Goal: Task Accomplishment & Management: Use online tool/utility

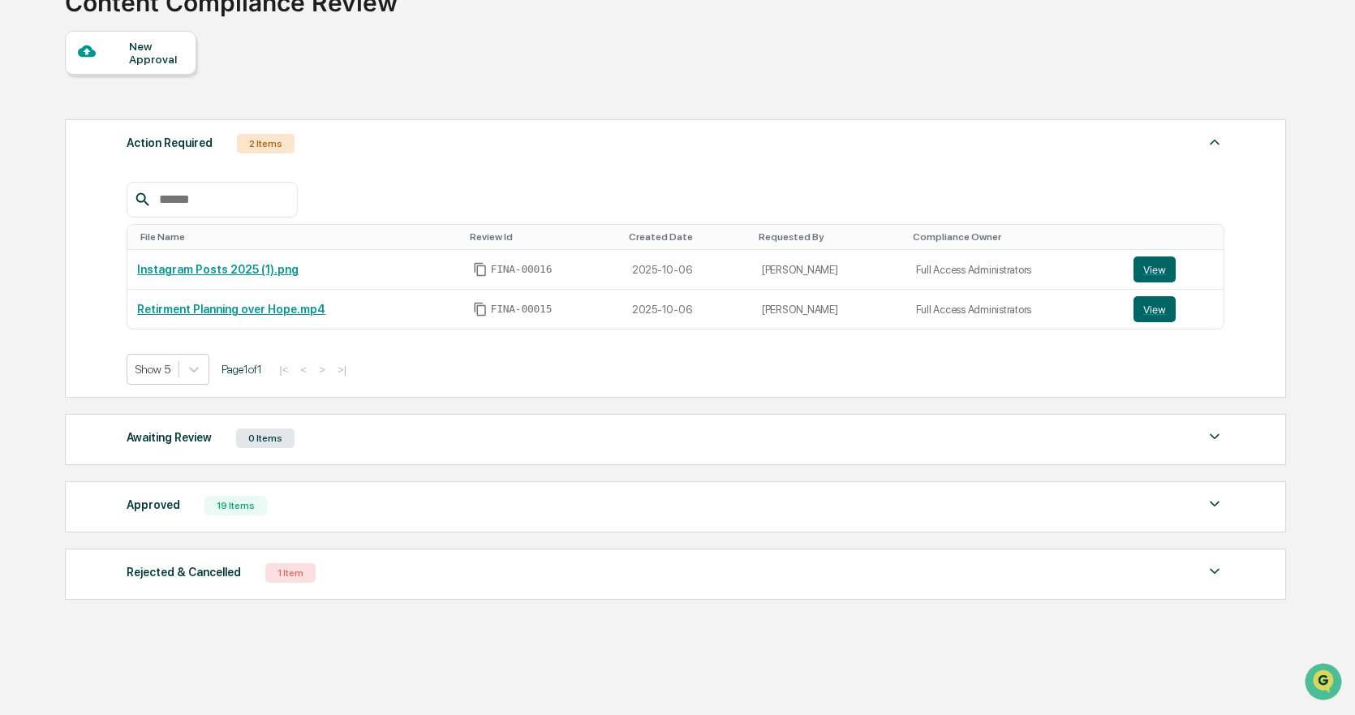
scroll to position [142, 0]
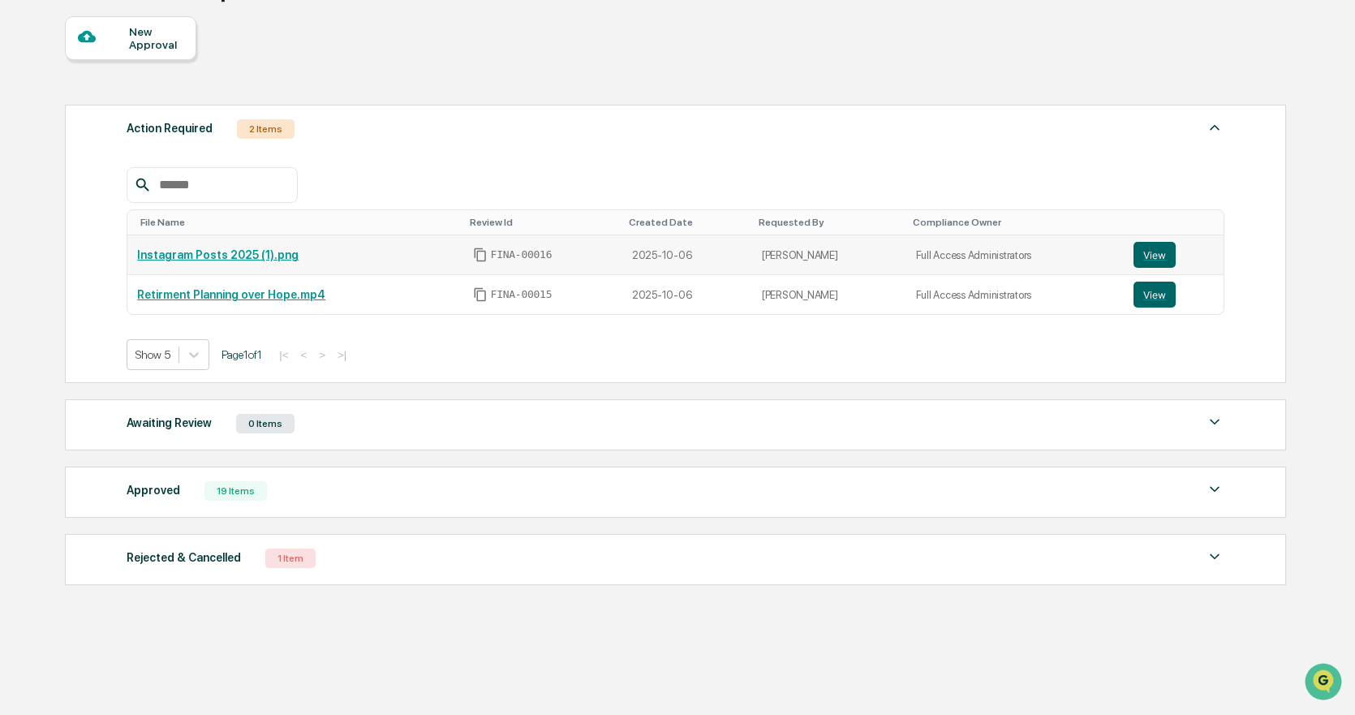
click at [255, 260] on link "Instagram Posts 2025 (1).png" at bounding box center [217, 254] width 161 height 13
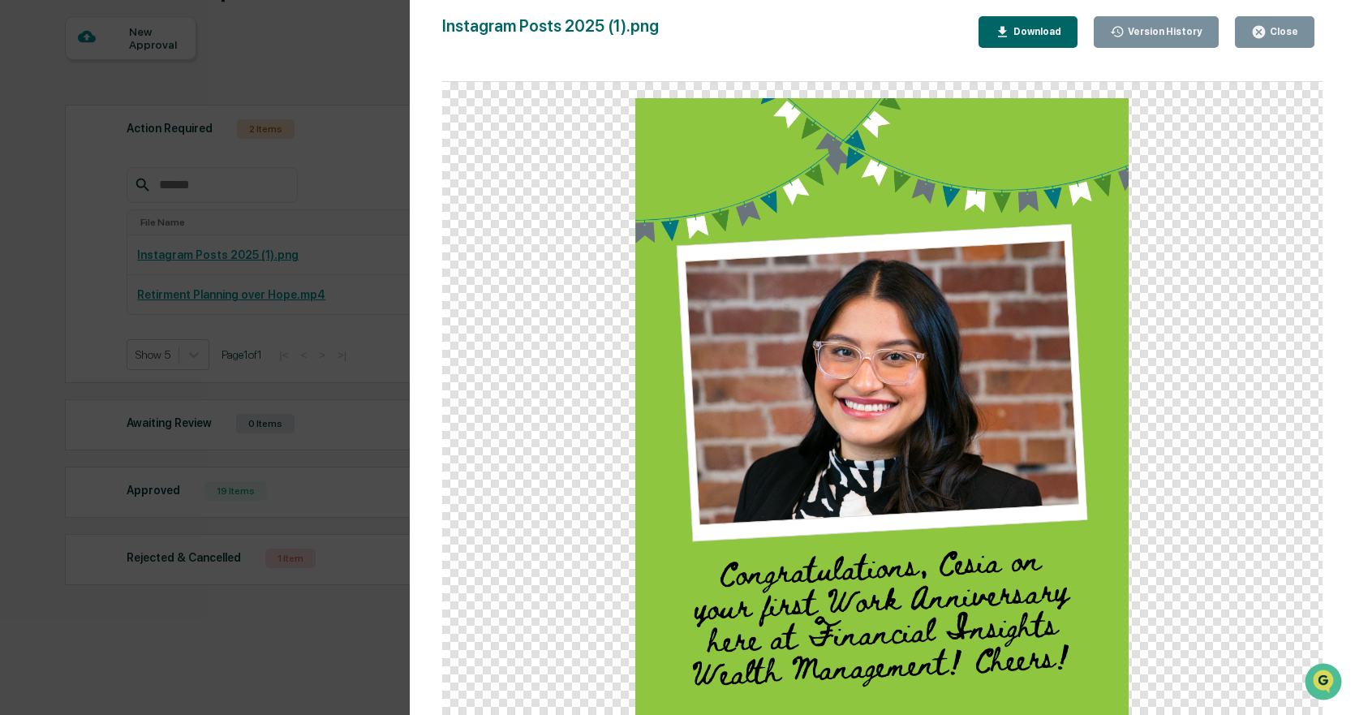
click at [1272, 26] on div "Close" at bounding box center [1282, 31] width 32 height 11
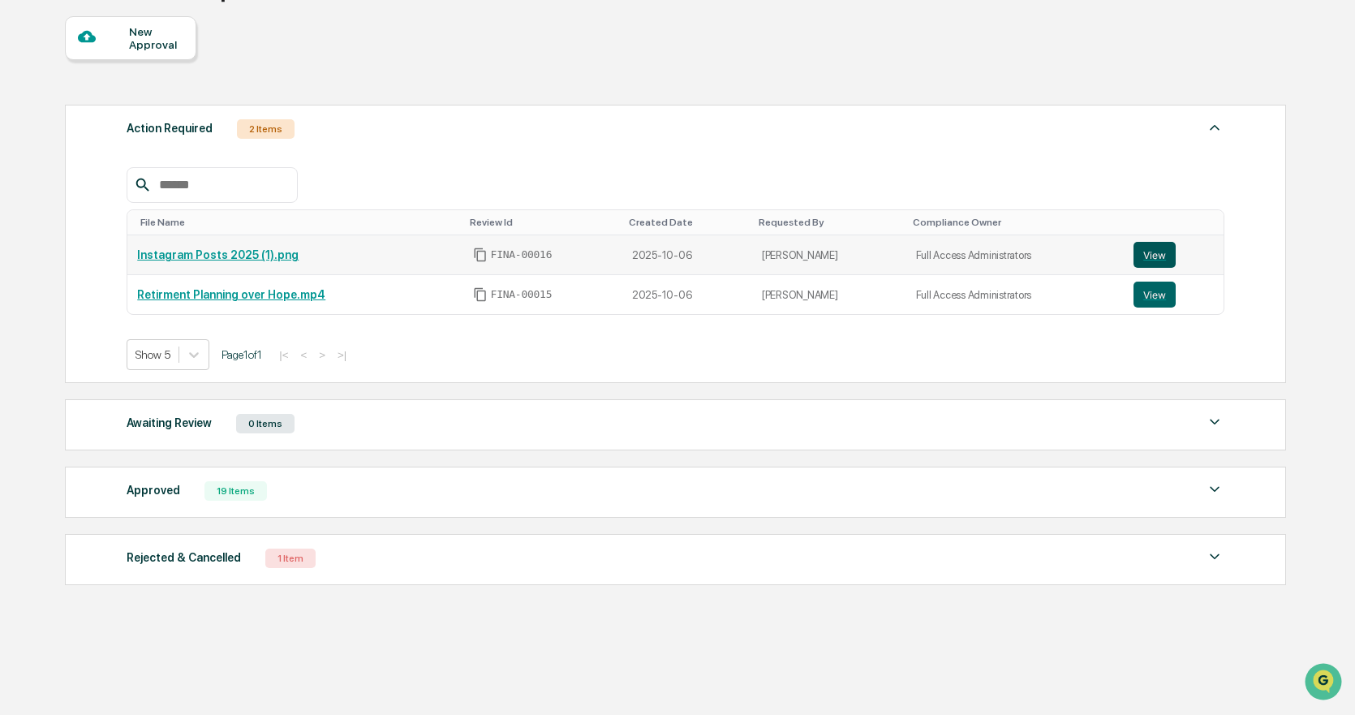
click at [1141, 252] on button "View" at bounding box center [1154, 255] width 42 height 26
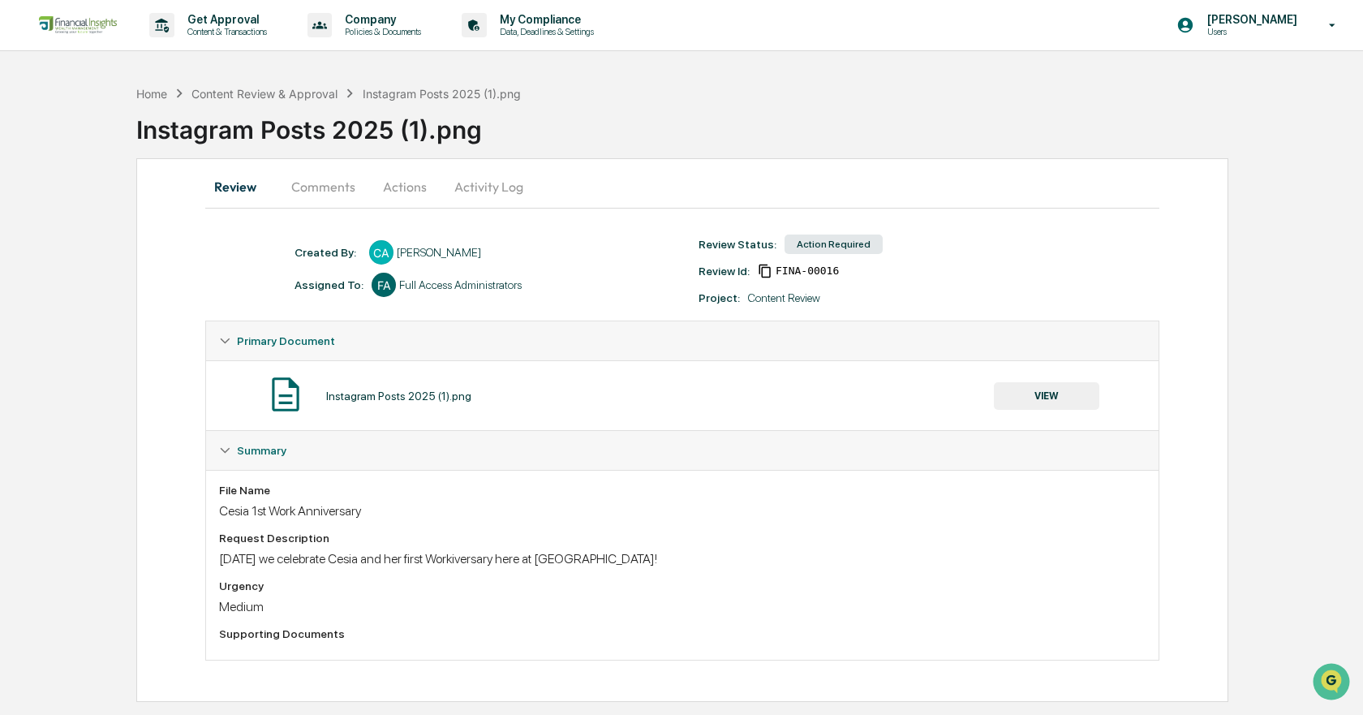
click at [399, 192] on button "Actions" at bounding box center [404, 186] width 73 height 39
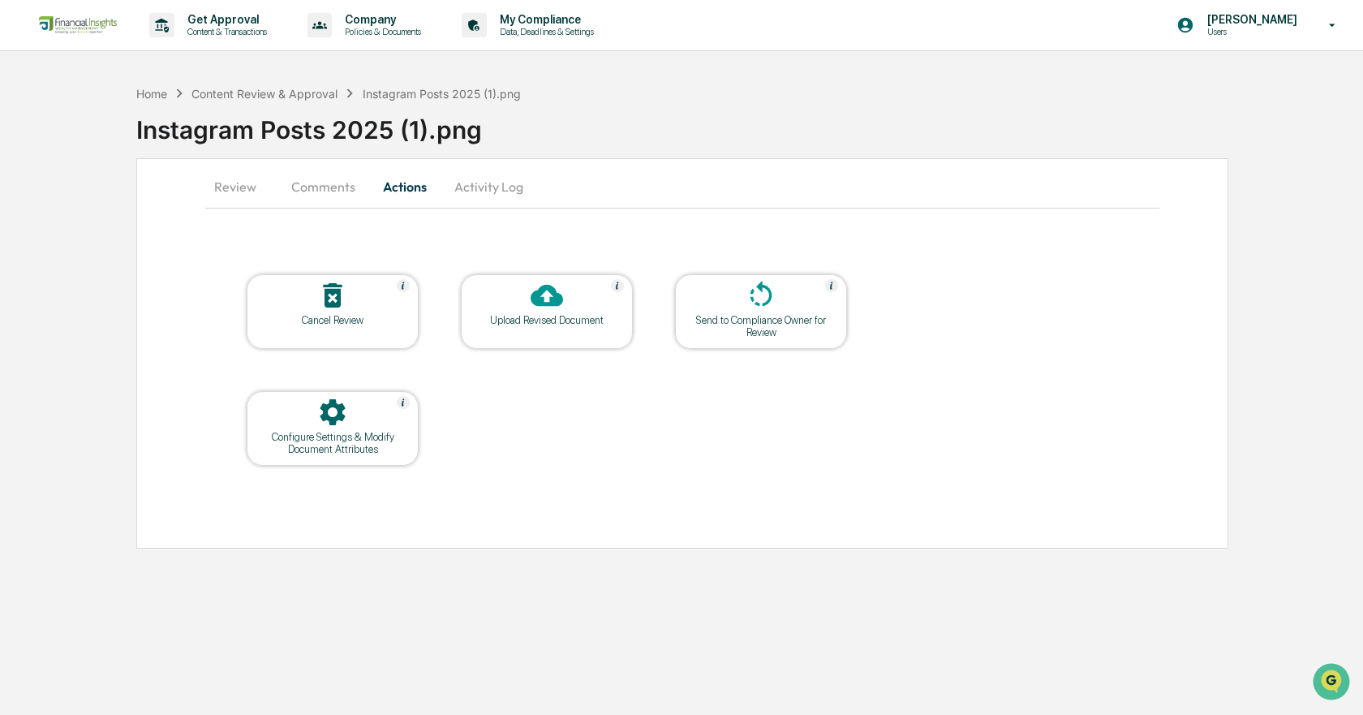
click at [347, 184] on button "Comments" at bounding box center [323, 186] width 90 height 39
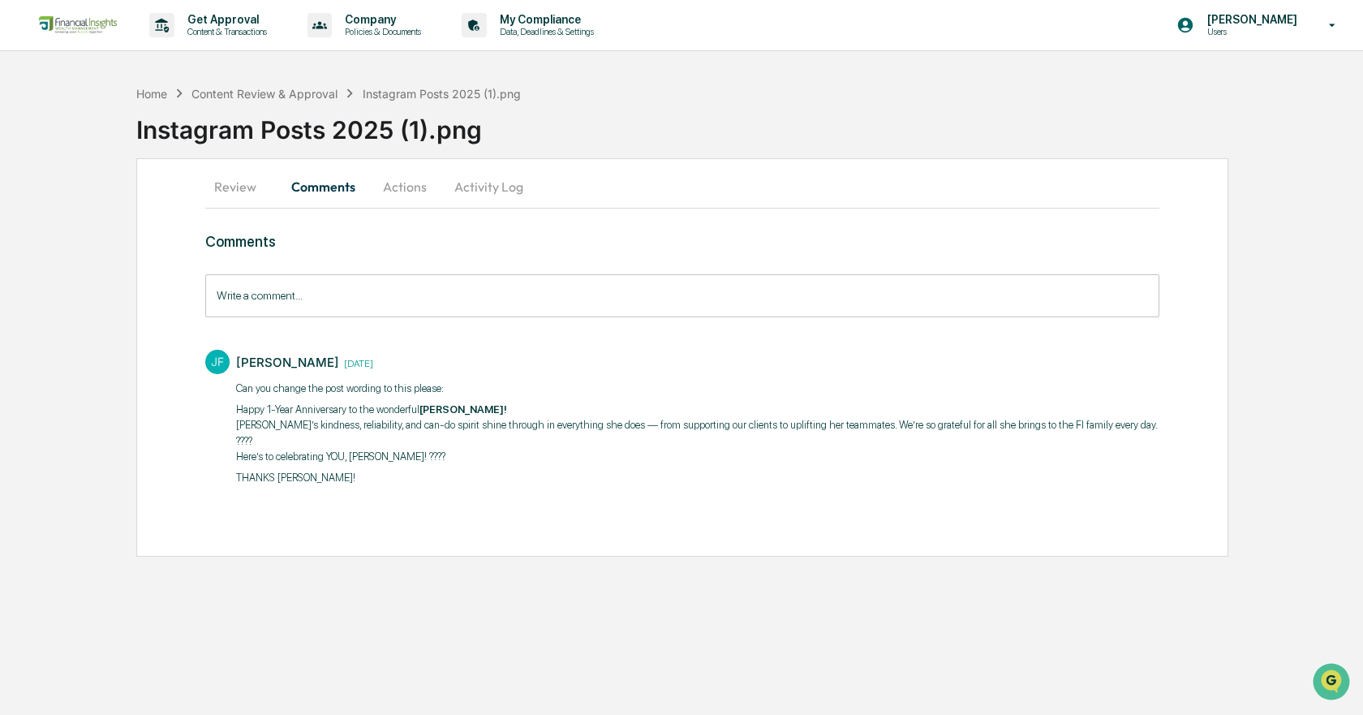
click at [367, 303] on input "Write a comment..." at bounding box center [682, 295] width 954 height 43
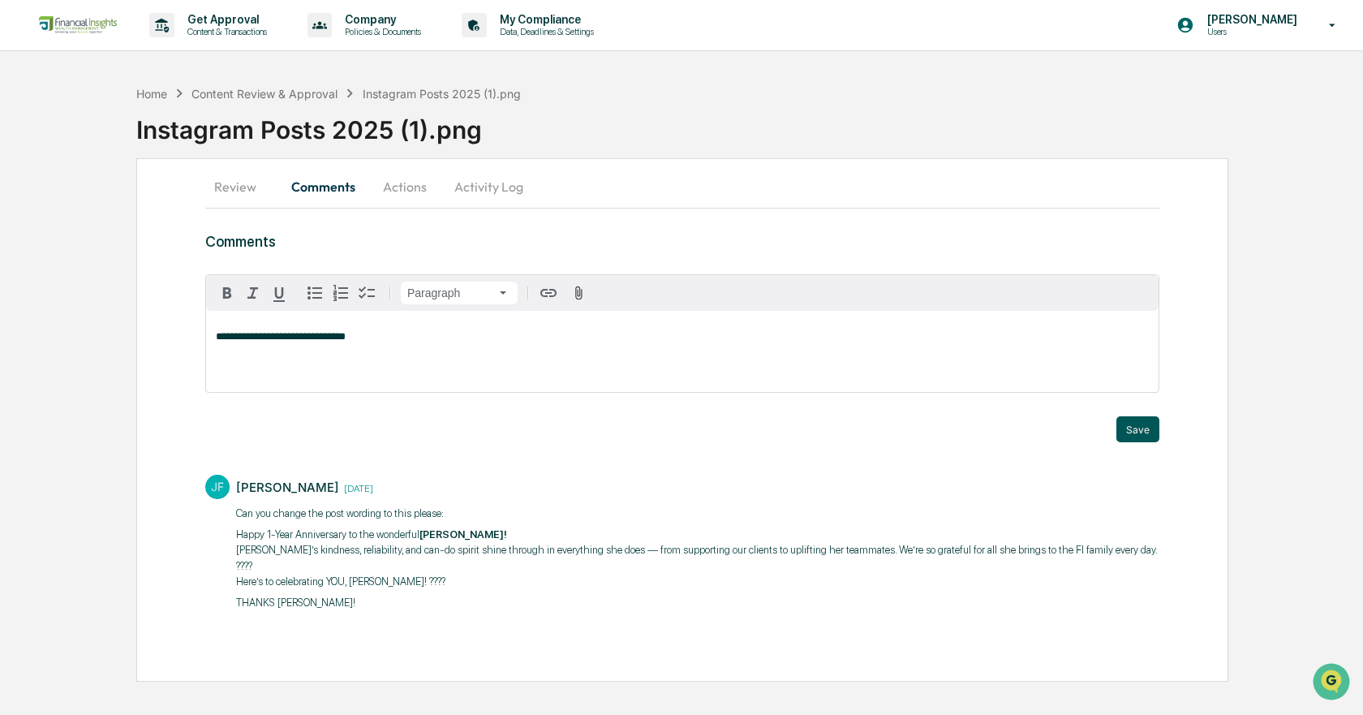
click at [1148, 432] on button "Save" at bounding box center [1137, 429] width 43 height 26
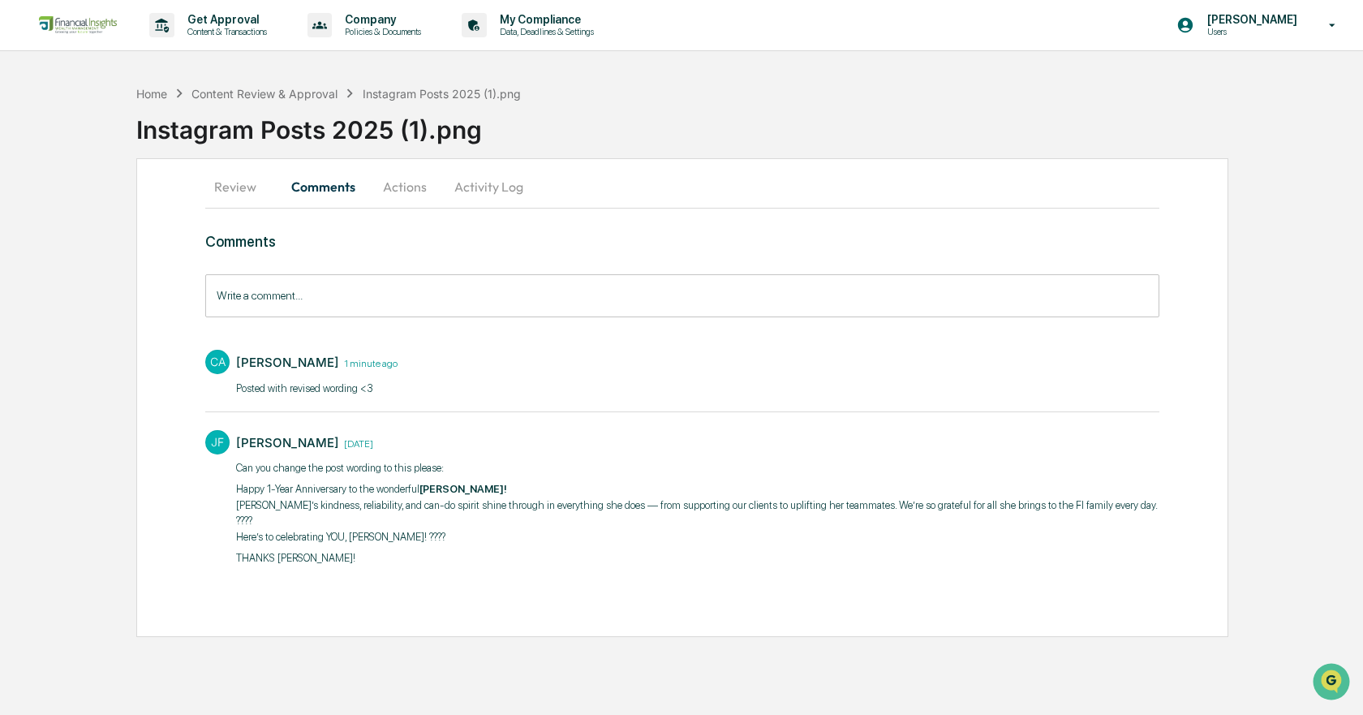
click at [244, 194] on button "Review" at bounding box center [241, 186] width 73 height 39
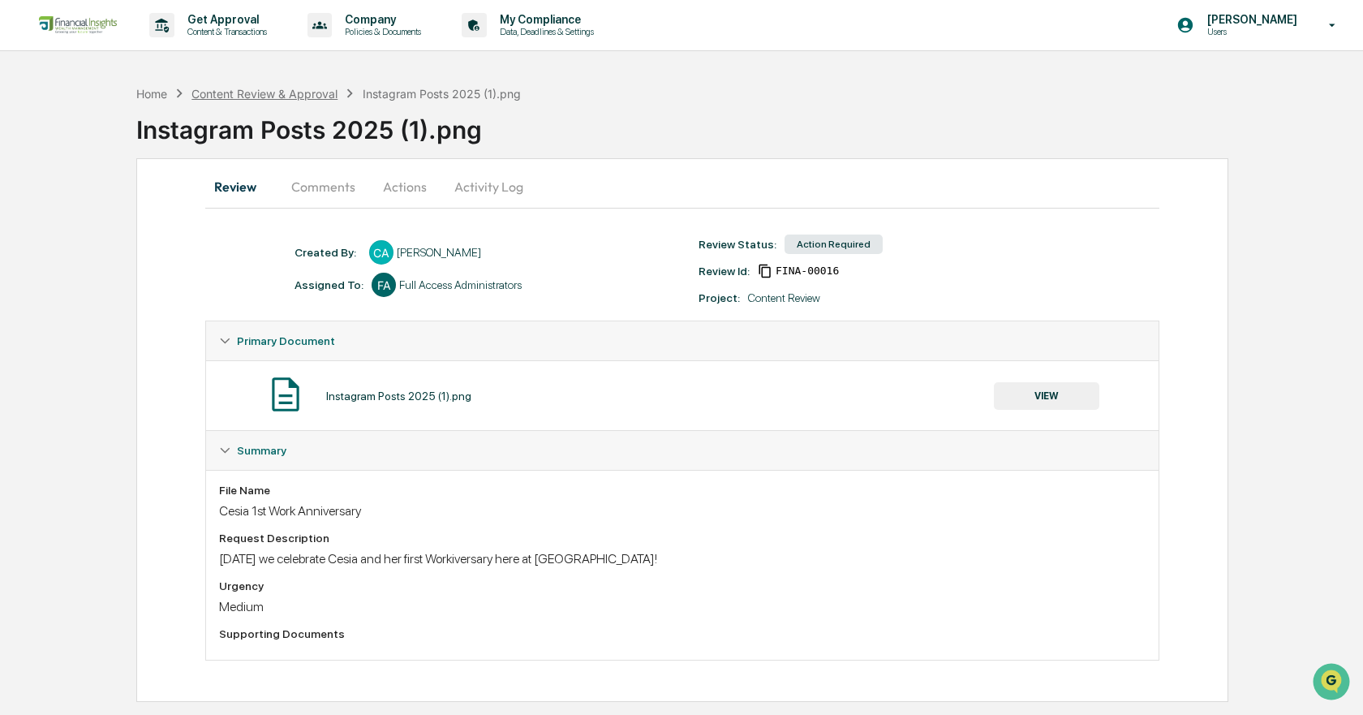
click at [277, 96] on div "Content Review & Approval" at bounding box center [264, 94] width 146 height 14
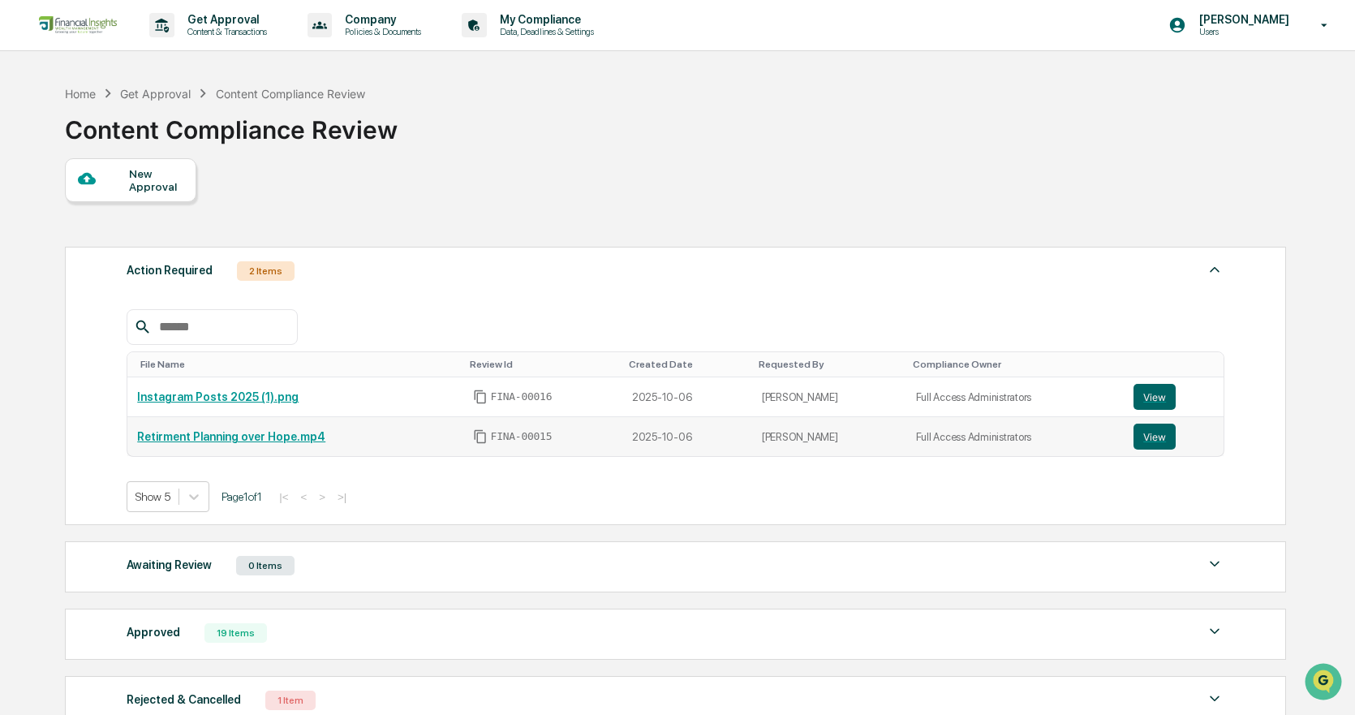
click at [225, 437] on link "Retirment Planning over Hope.mp4" at bounding box center [231, 436] width 188 height 13
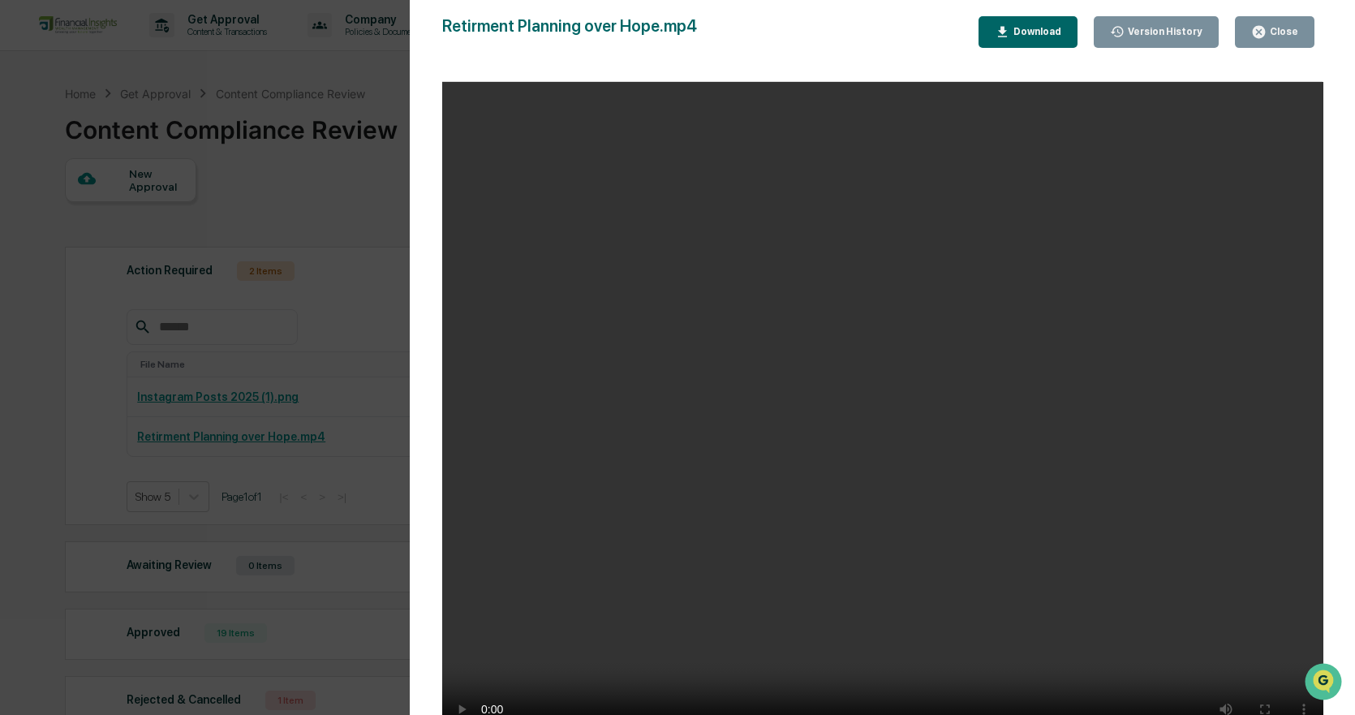
click at [1010, 31] on icon "button" at bounding box center [1001, 31] width 15 height 15
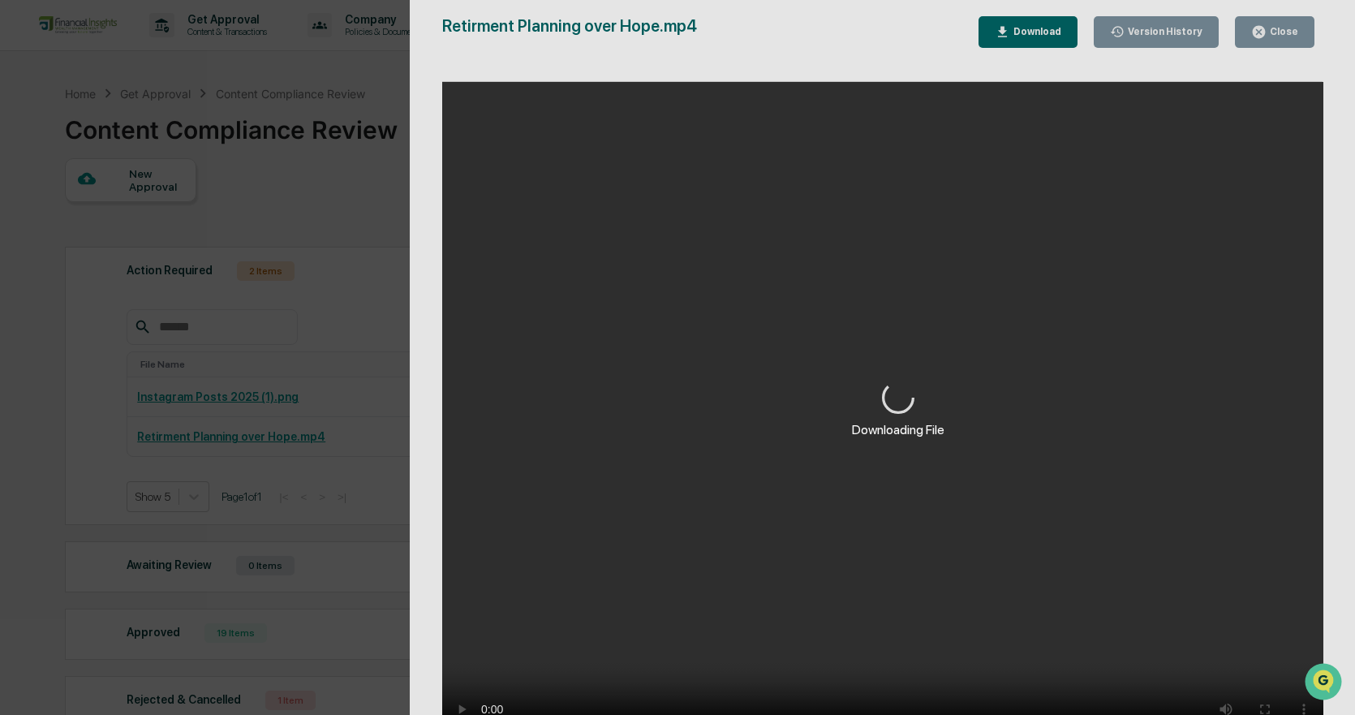
drag, startPoint x: 1330, startPoint y: 24, endPoint x: 1284, endPoint y: 29, distance: 46.5
click at [1330, 26] on div "Downloading File" at bounding box center [899, 409] width 978 height 818
click at [1284, 29] on div "Downloading File" at bounding box center [899, 409] width 978 height 818
click at [1287, 33] on div "Downloading File" at bounding box center [899, 409] width 978 height 818
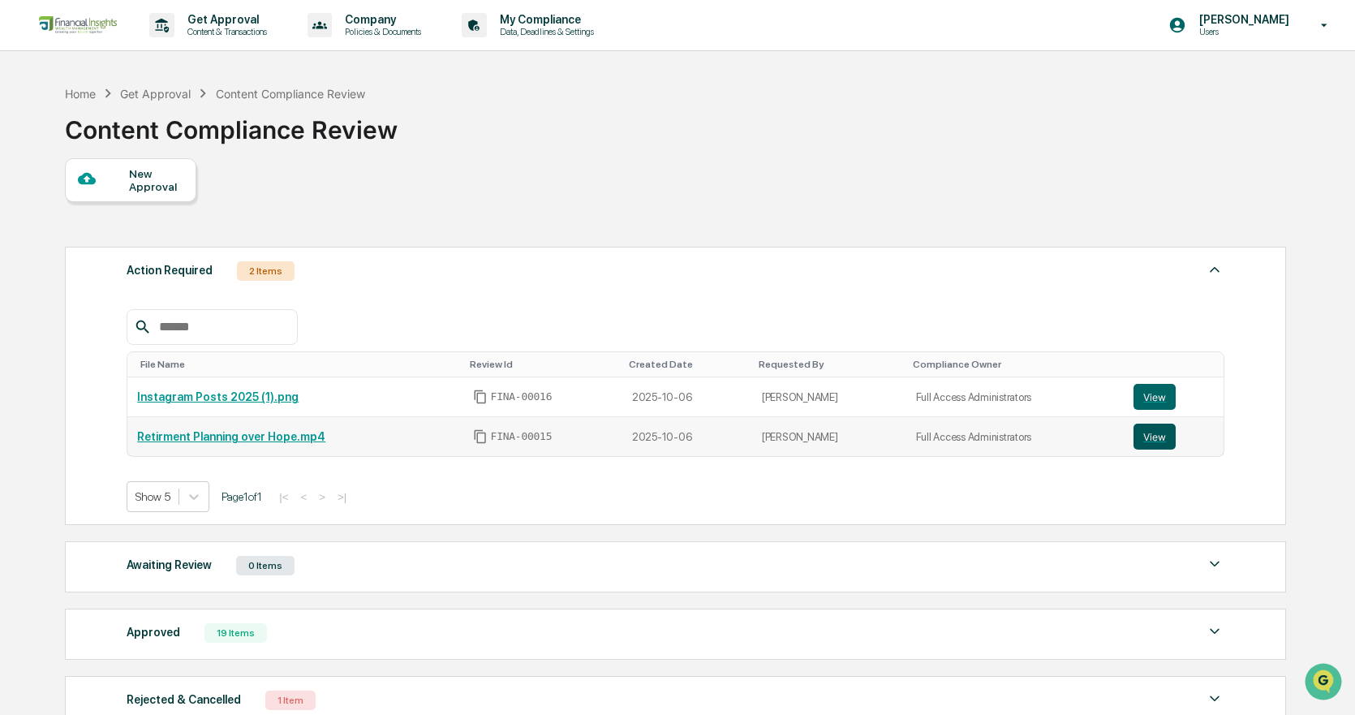
click at [1163, 440] on button "View" at bounding box center [1154, 436] width 42 height 26
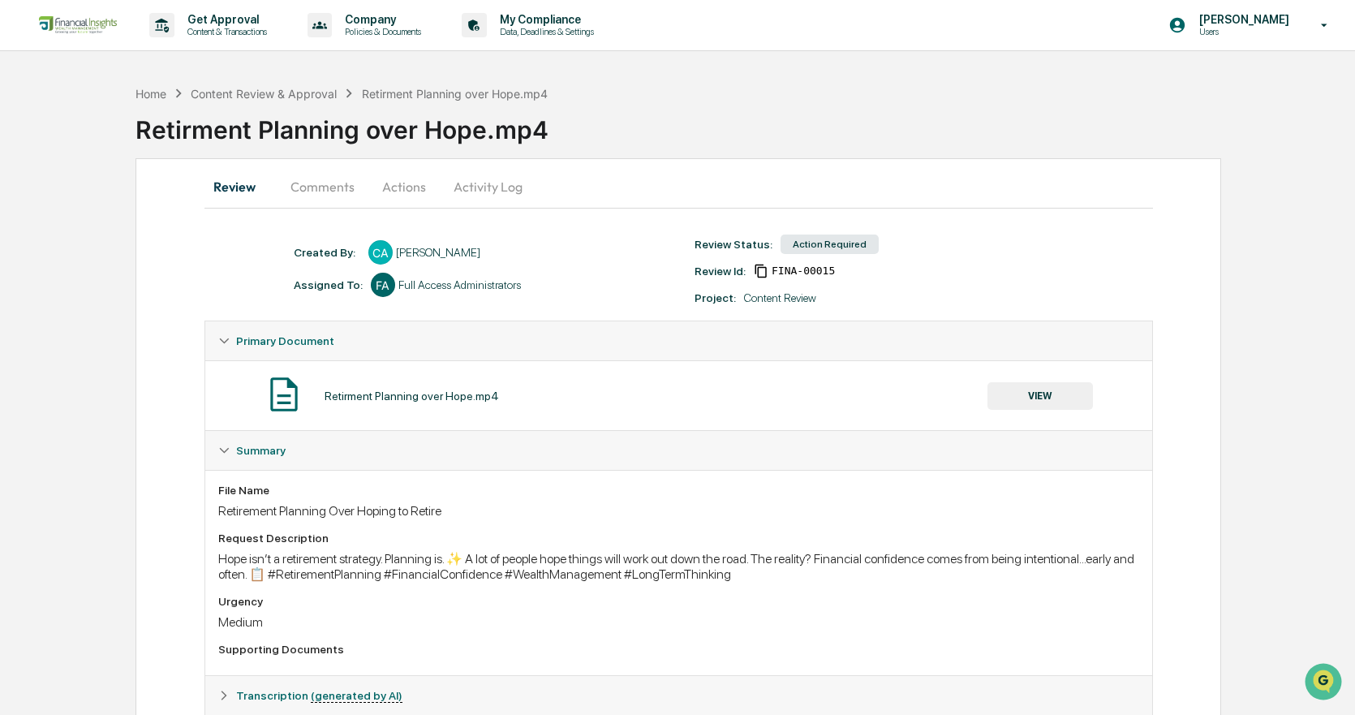
click at [501, 186] on button "Activity Log" at bounding box center [487, 186] width 95 height 39
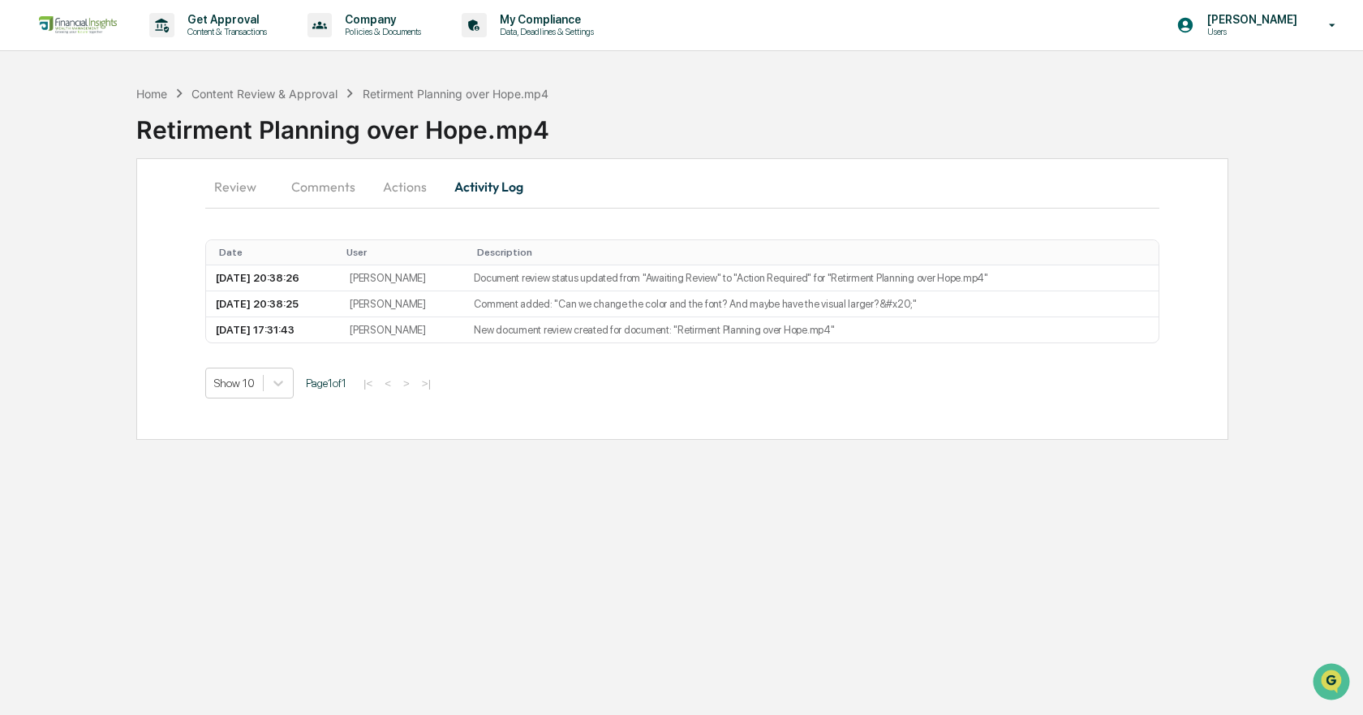
click at [433, 196] on button "Actions" at bounding box center [404, 186] width 73 height 39
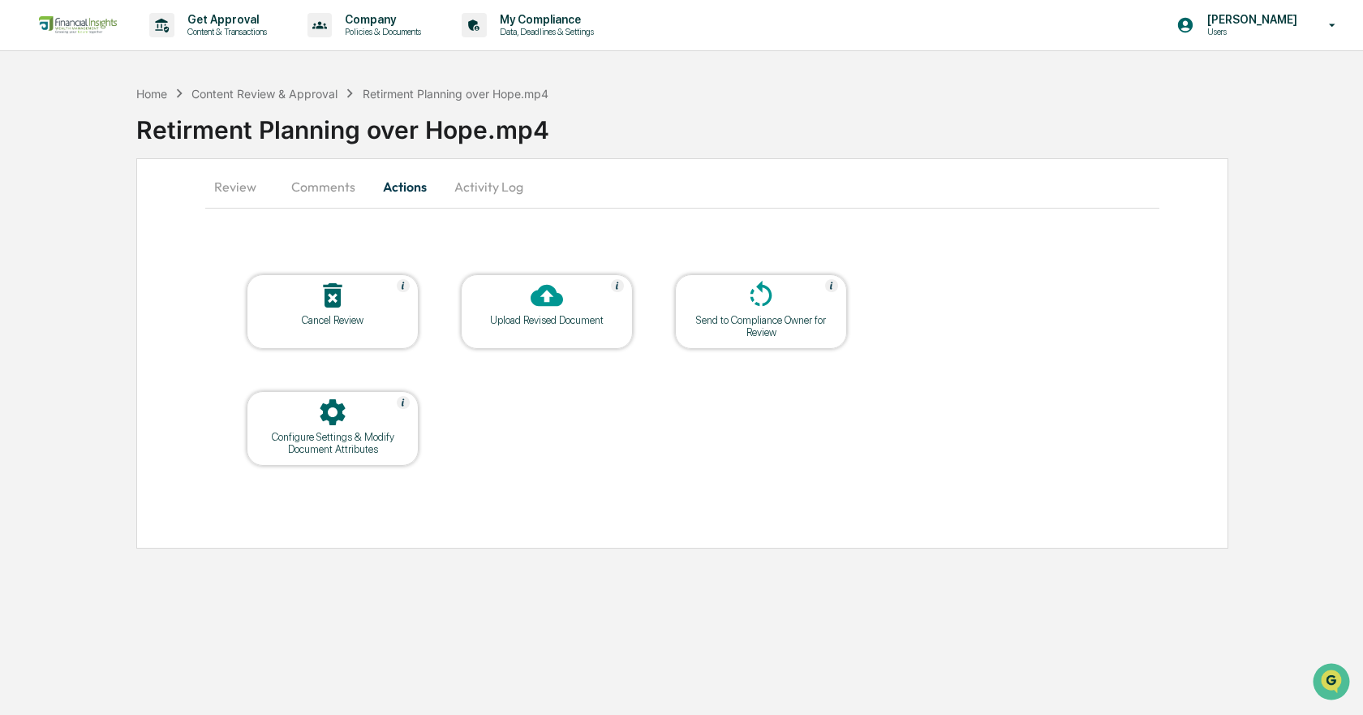
click at [553, 316] on div "Upload Revised Document" at bounding box center [547, 320] width 146 height 12
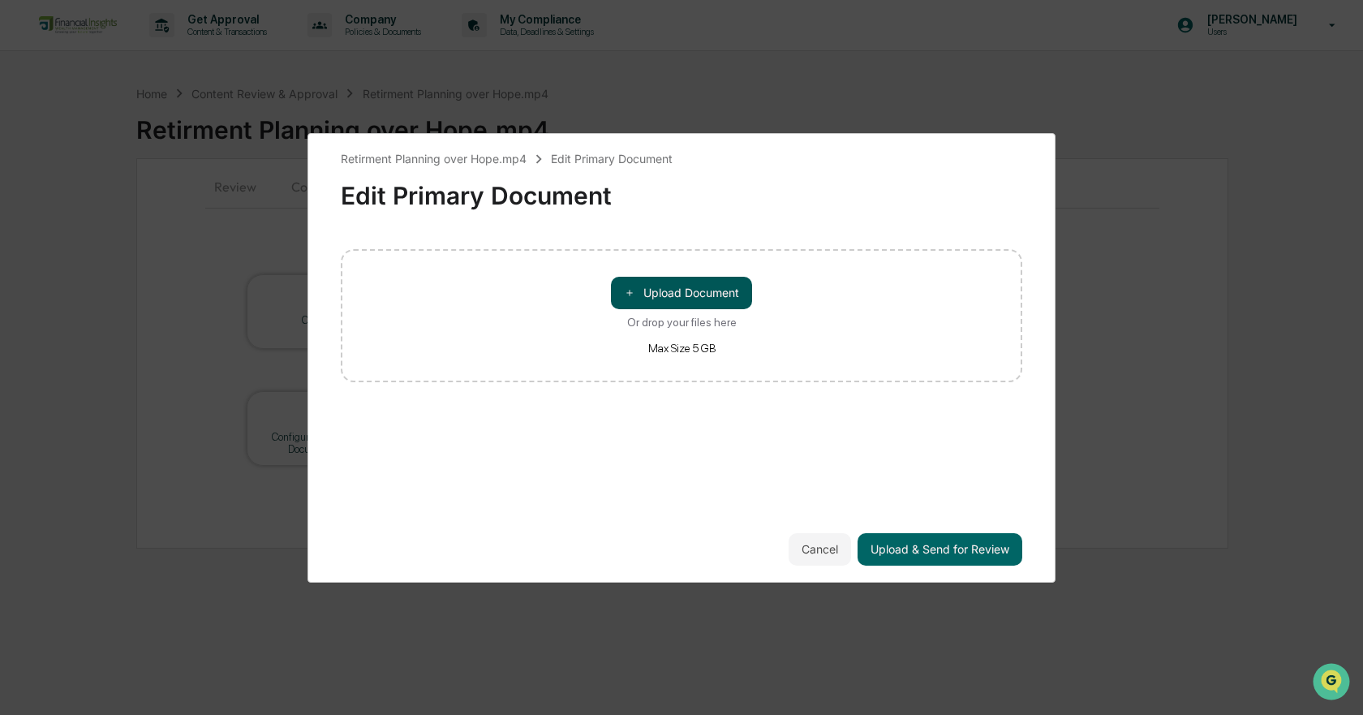
click at [699, 291] on button "＋ Upload Document" at bounding box center [681, 293] width 141 height 32
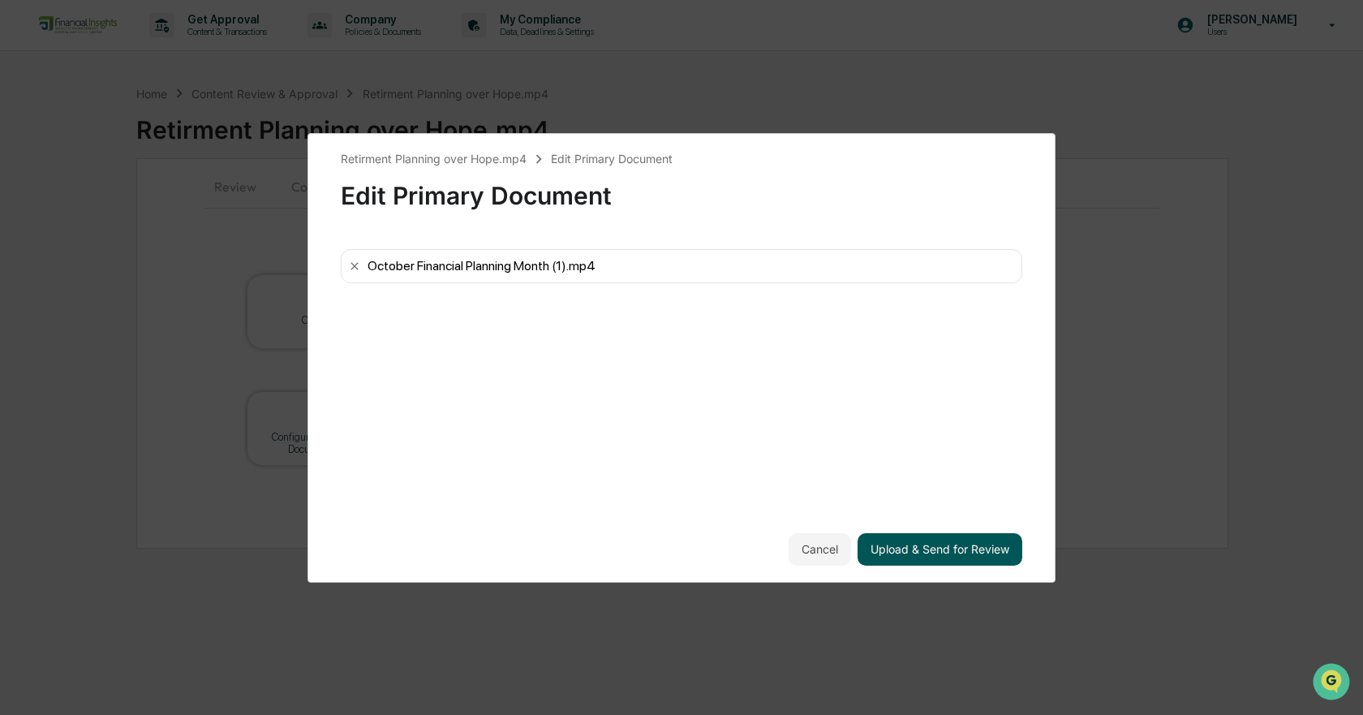
click at [927, 549] on button "Upload & Send for Review" at bounding box center [939, 549] width 165 height 32
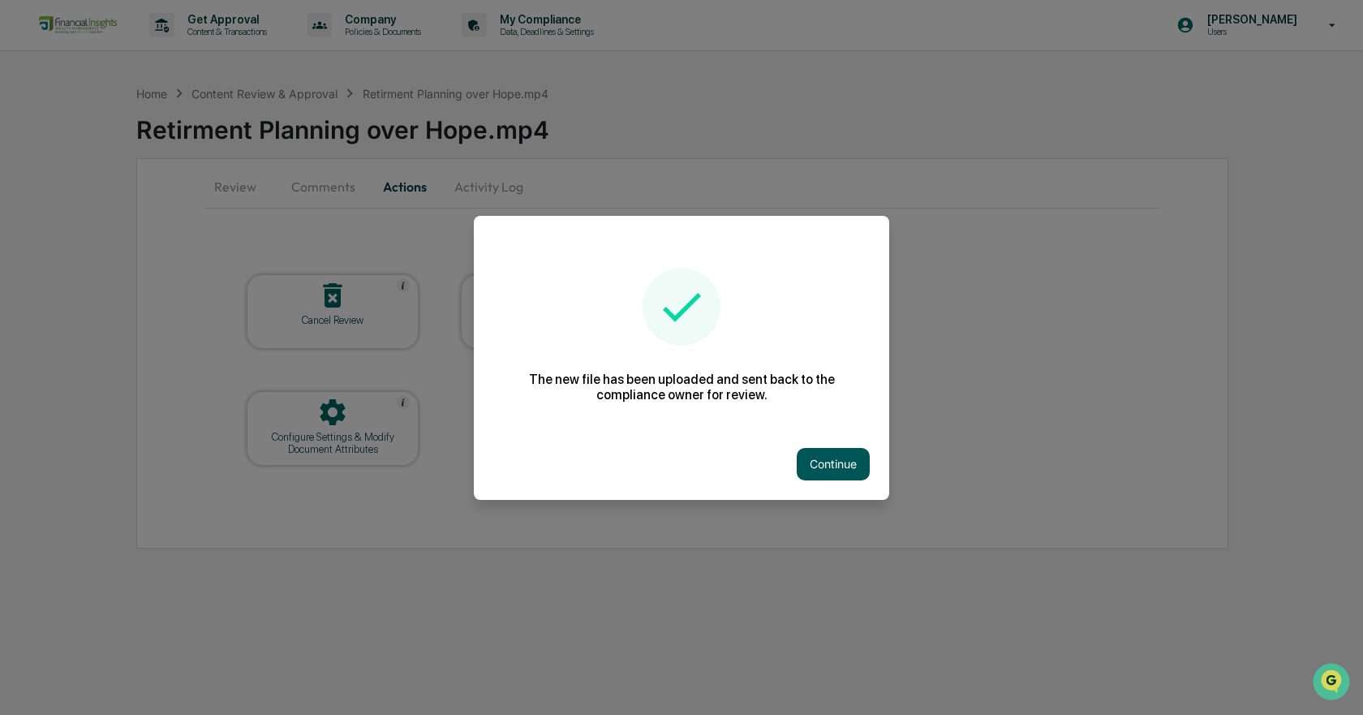
click at [826, 464] on button "Continue" at bounding box center [832, 464] width 73 height 32
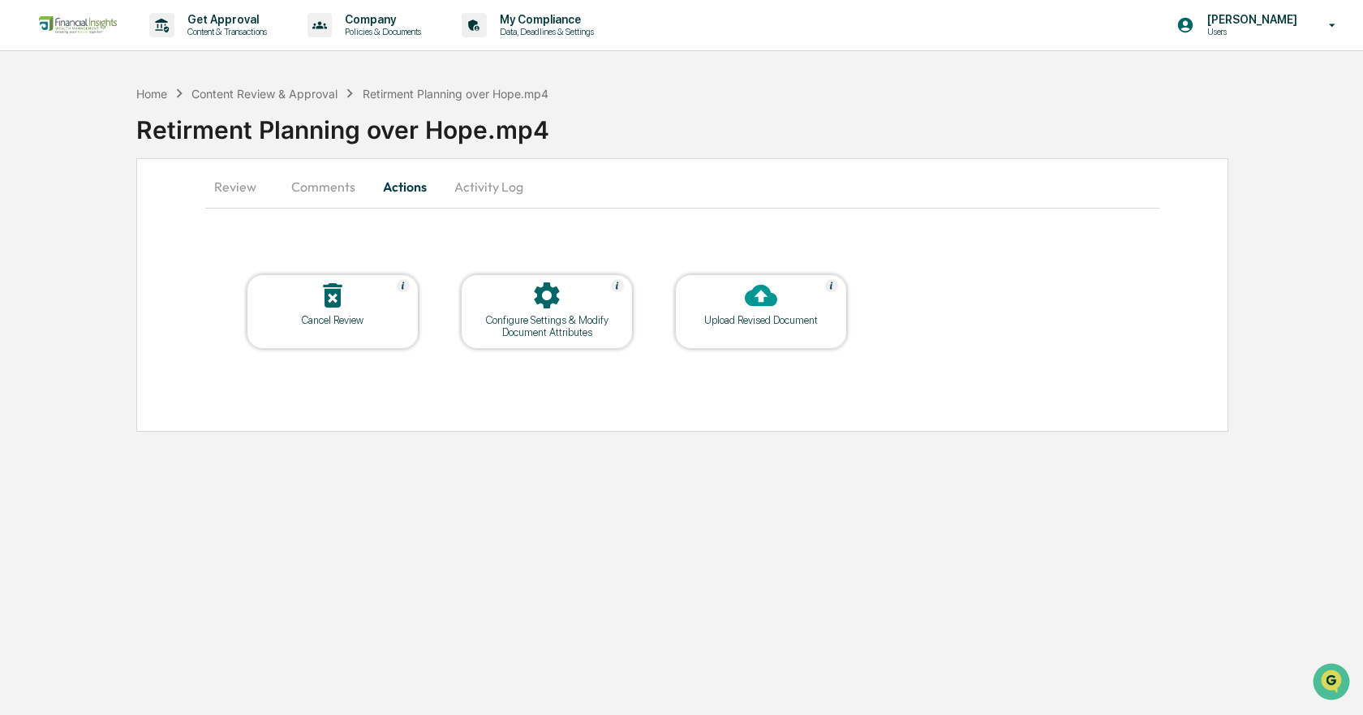
click at [237, 189] on button "Review" at bounding box center [241, 186] width 73 height 39
